Goal: Communication & Community: Connect with others

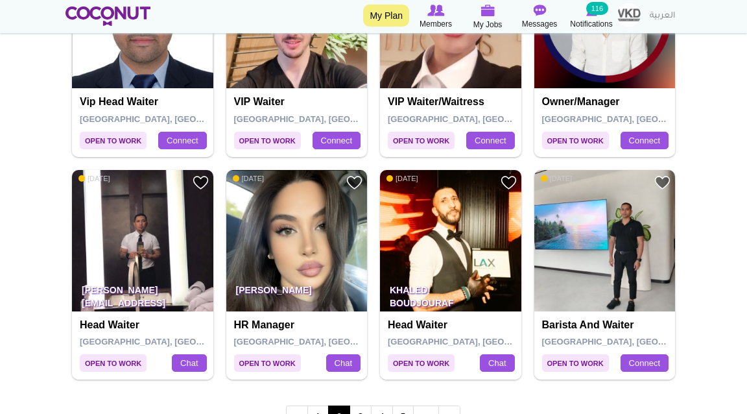
scroll to position [2309, 0]
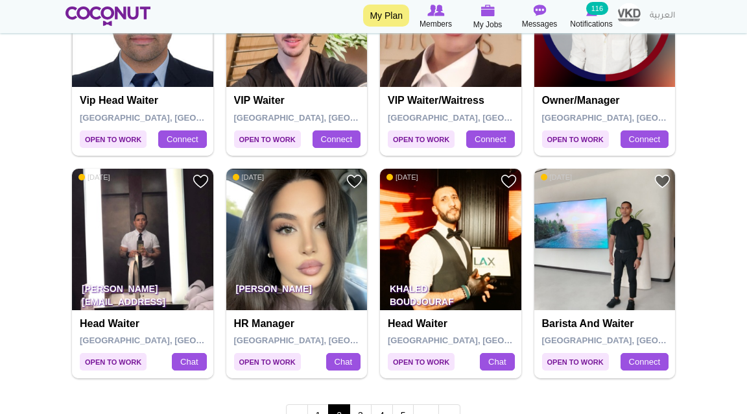
click at [278, 218] on img at bounding box center [296, 239] width 141 height 141
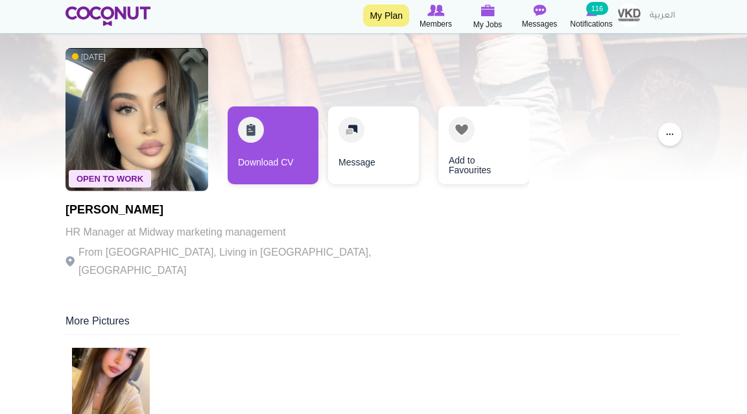
scroll to position [45, 0]
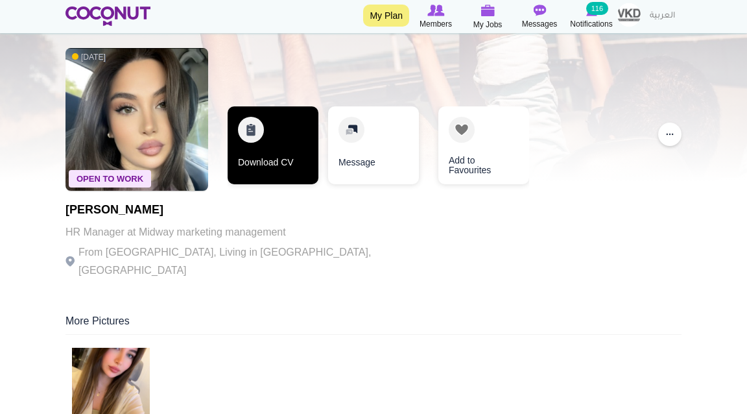
click at [271, 153] on link "Download CV" at bounding box center [273, 145] width 91 height 78
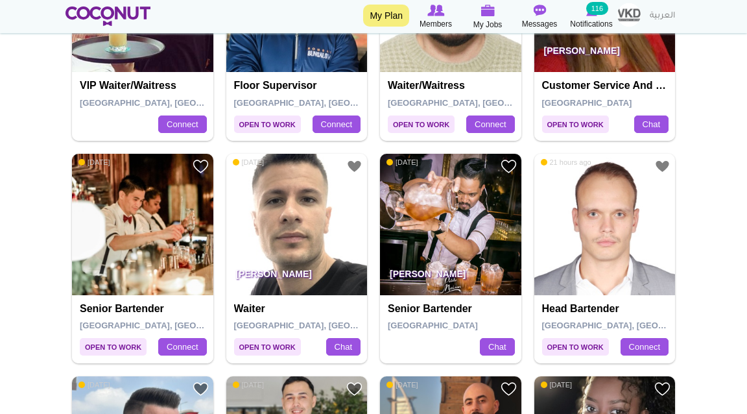
scroll to position [1029, 0]
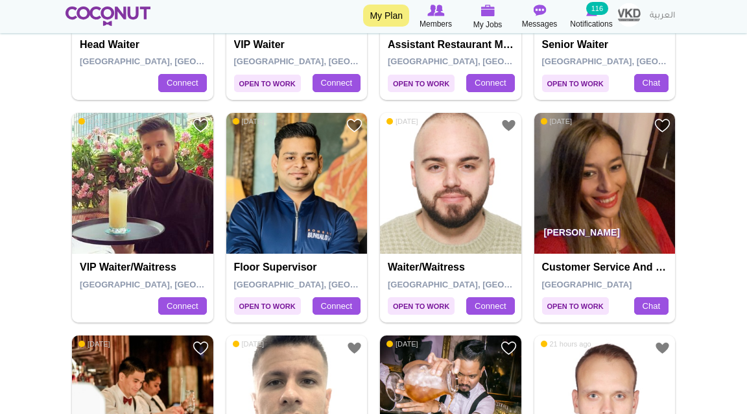
click at [127, 24] on img at bounding box center [108, 15] width 85 height 19
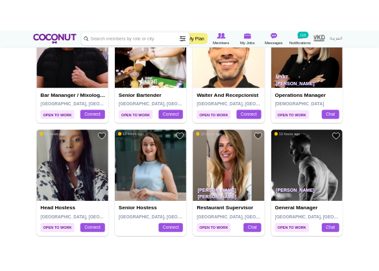
scroll to position [1886, 0]
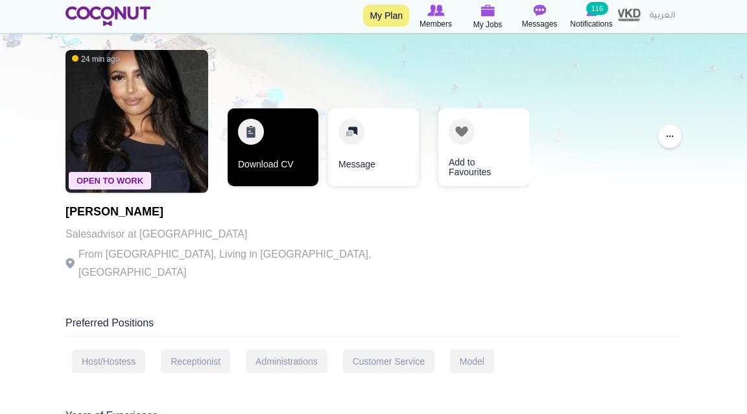
scroll to position [44, 0]
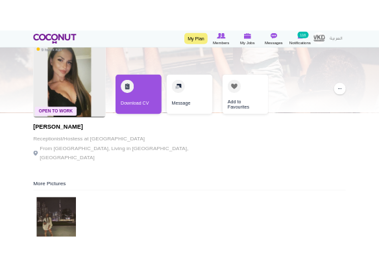
scroll to position [66, 0]
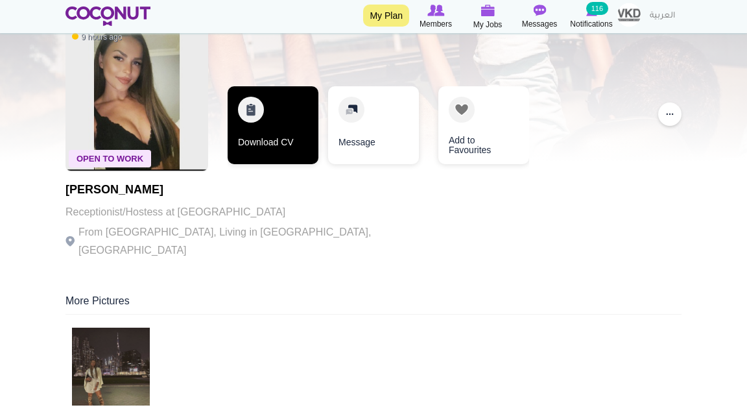
click at [295, 145] on link "Download CV" at bounding box center [273, 125] width 91 height 78
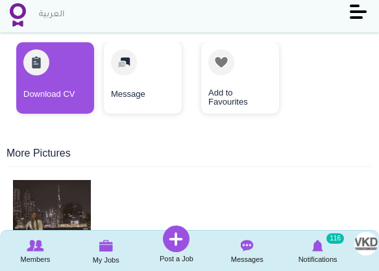
scroll to position [259, 0]
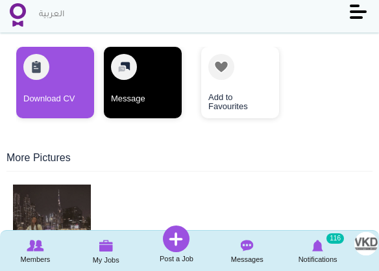
click at [138, 67] on link "Message" at bounding box center [143, 82] width 78 height 71
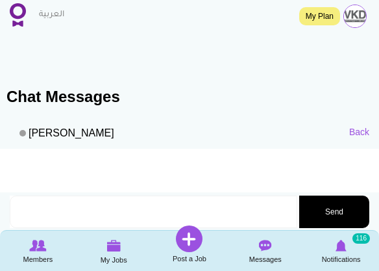
click at [68, 210] on textarea at bounding box center [153, 211] width 287 height 32
paste textarea "Hi [PERSON_NAME], my name is [PERSON_NAME] and I’m the HR Manager for VKD Hospi…"
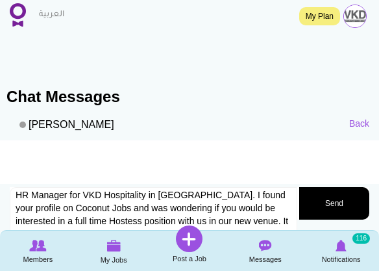
scroll to position [6, 0]
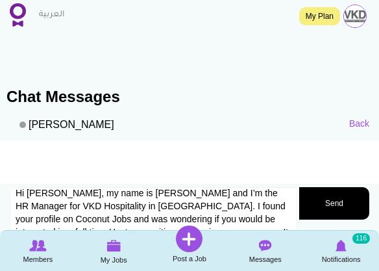
click at [35, 195] on textarea "Hi Alena, my name is Leonie and I’m the HR Manager for VKD Hospitality in Dubai…" at bounding box center [153, 220] width 287 height 66
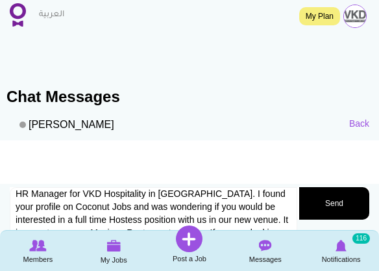
scroll to position [19, 0]
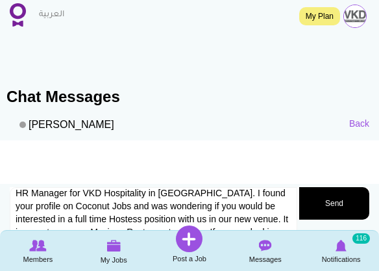
drag, startPoint x: 218, startPoint y: 204, endPoint x: 184, endPoint y: 202, distance: 34.4
click at [184, 202] on textarea "Hi Simona, my name is Leonie and I’m the HR Manager for VKD Hospitality in Duba…" at bounding box center [153, 220] width 287 height 66
type textarea "Hi Simona, my name is Leonie and I’m the HR Manager for VKD Hospitality in Duba…"
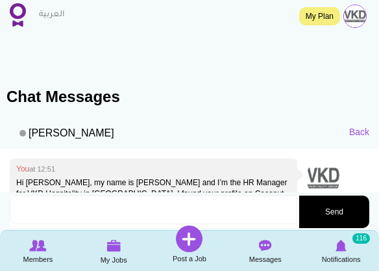
scroll to position [75, 0]
